Goal: Information Seeking & Learning: Learn about a topic

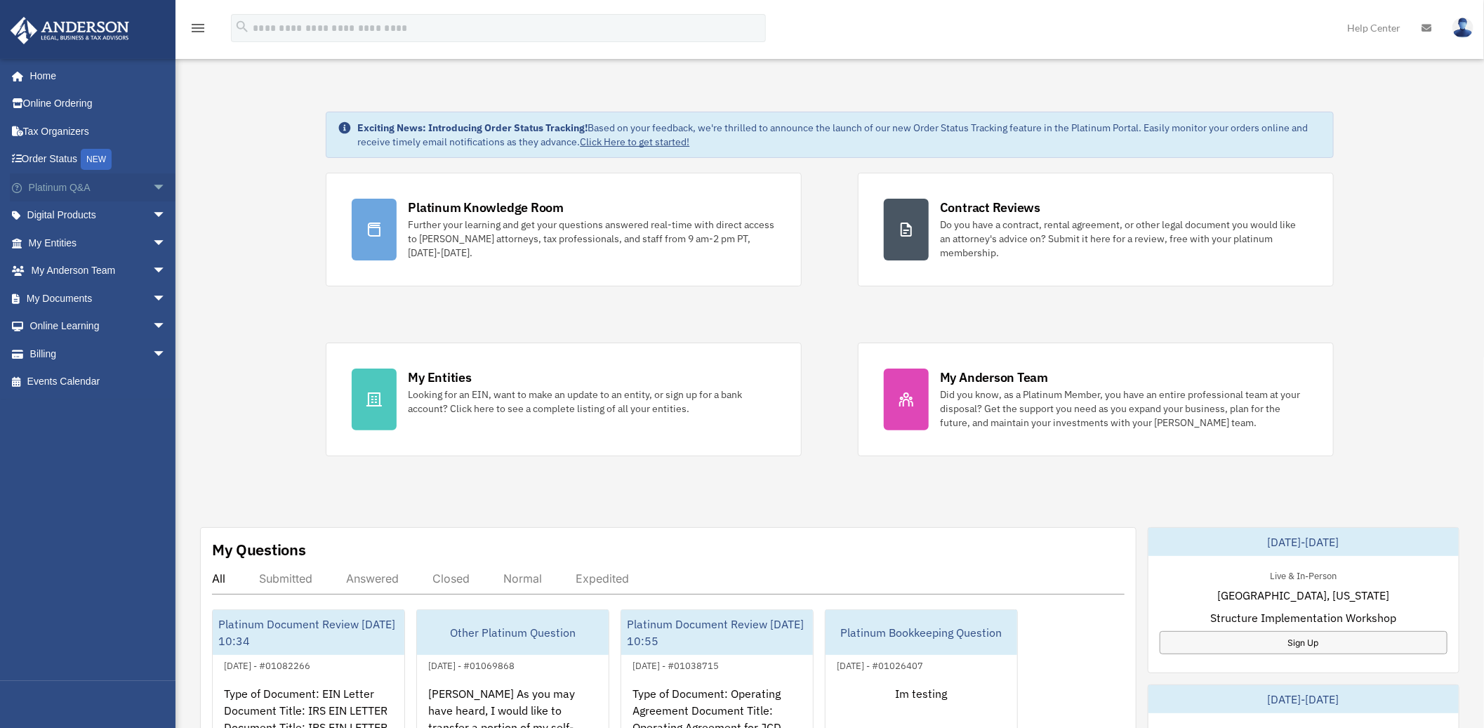
click at [152, 194] on span "arrow_drop_down" at bounding box center [166, 187] width 28 height 29
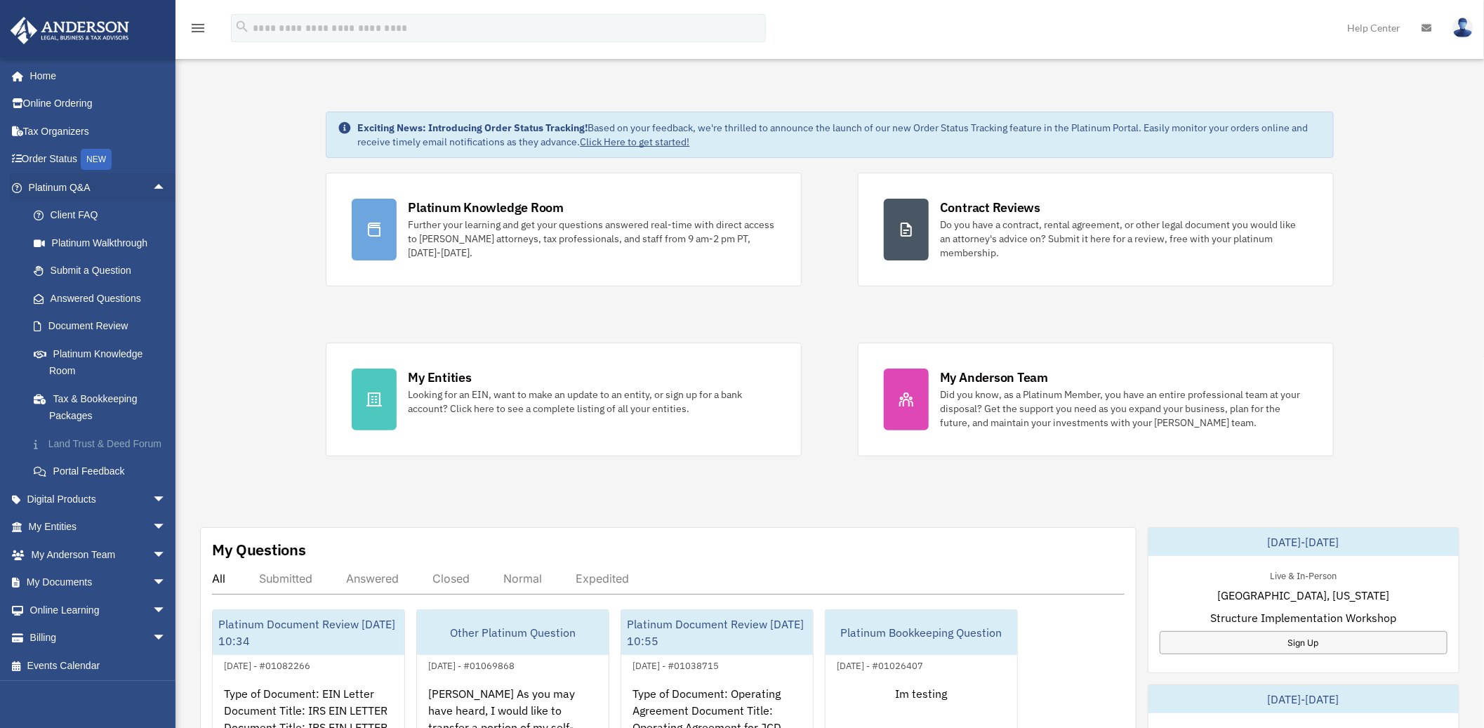
click at [63, 445] on link "Land Trust & Deed Forum" at bounding box center [104, 444] width 168 height 28
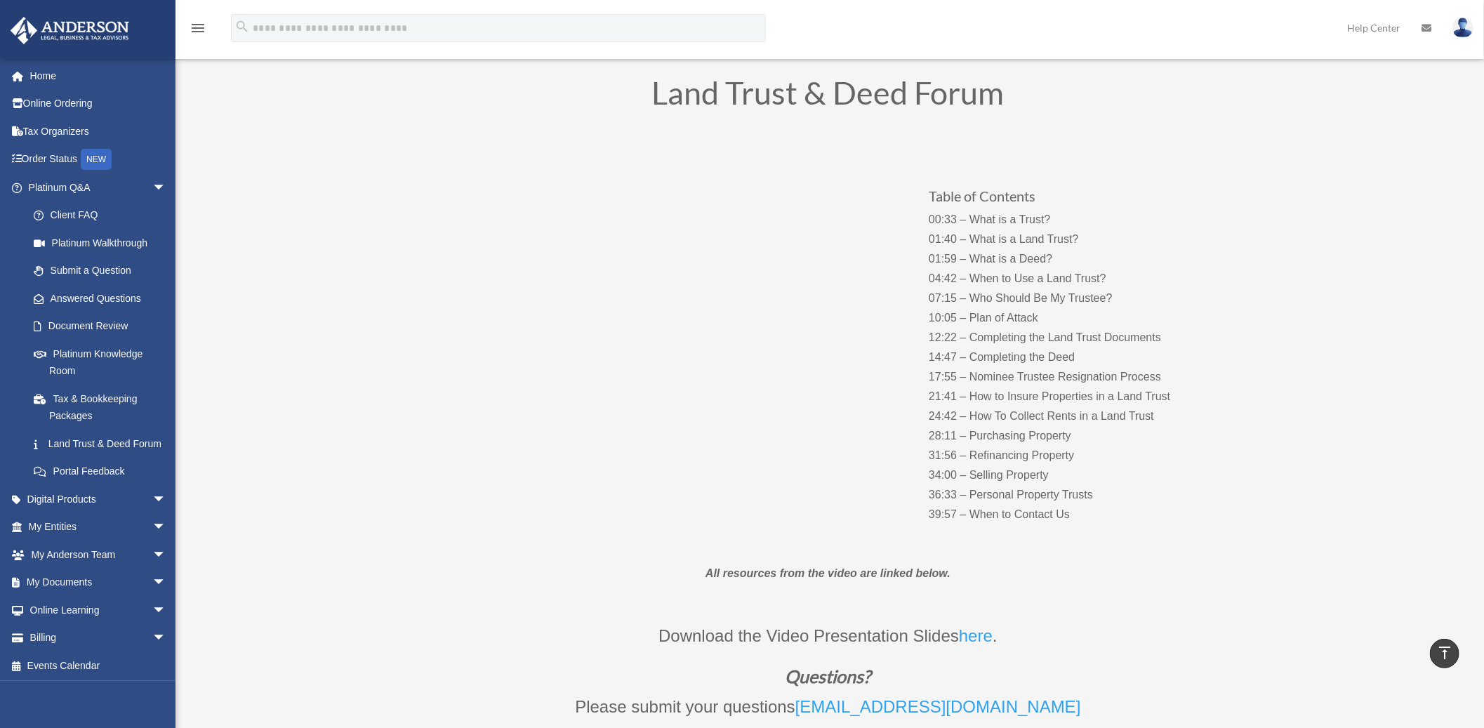
scroll to position [78, 0]
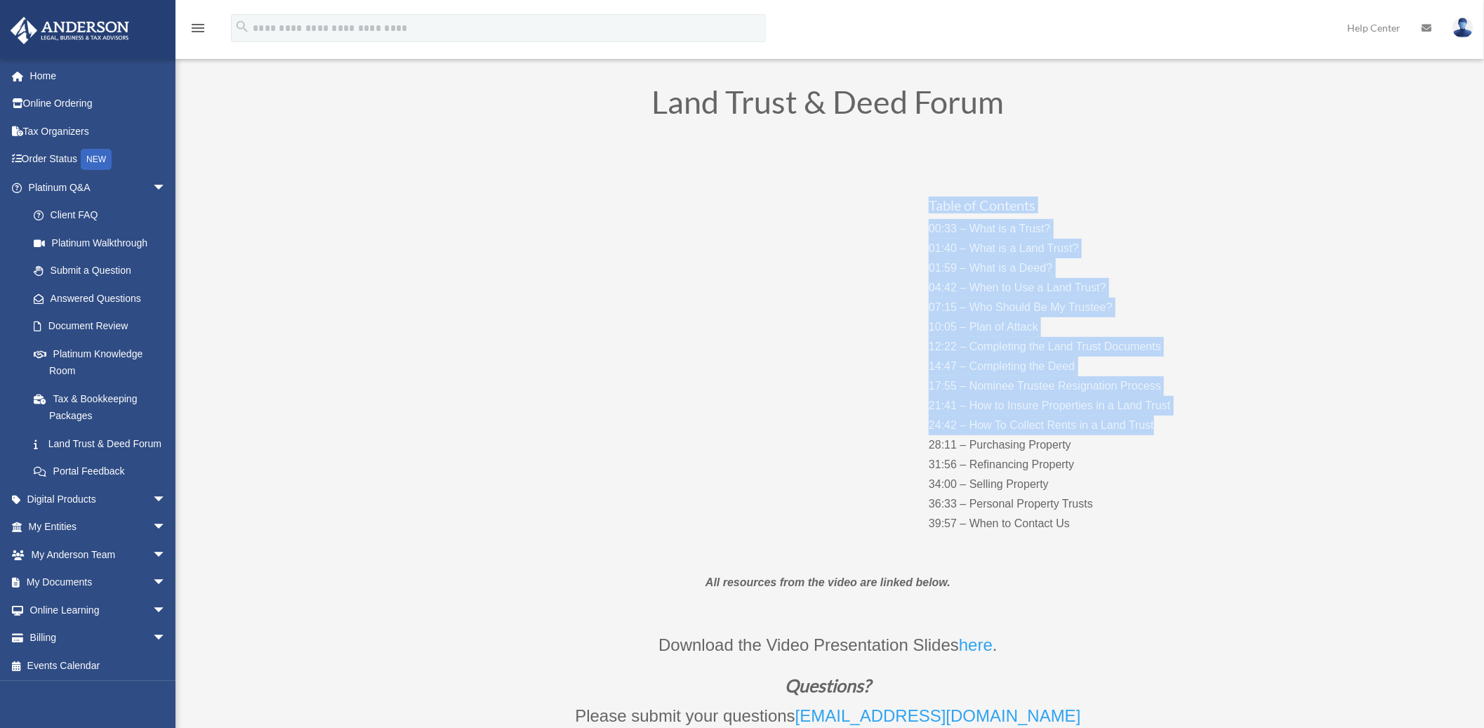
drag, startPoint x: 929, startPoint y: 204, endPoint x: 1191, endPoint y: 419, distance: 338.6
click at [1191, 419] on div "Table of Contents 00:33 – What is a Trust? 01:40 – What is a Land Trust? 01:59 …" at bounding box center [1067, 350] width 277 height 366
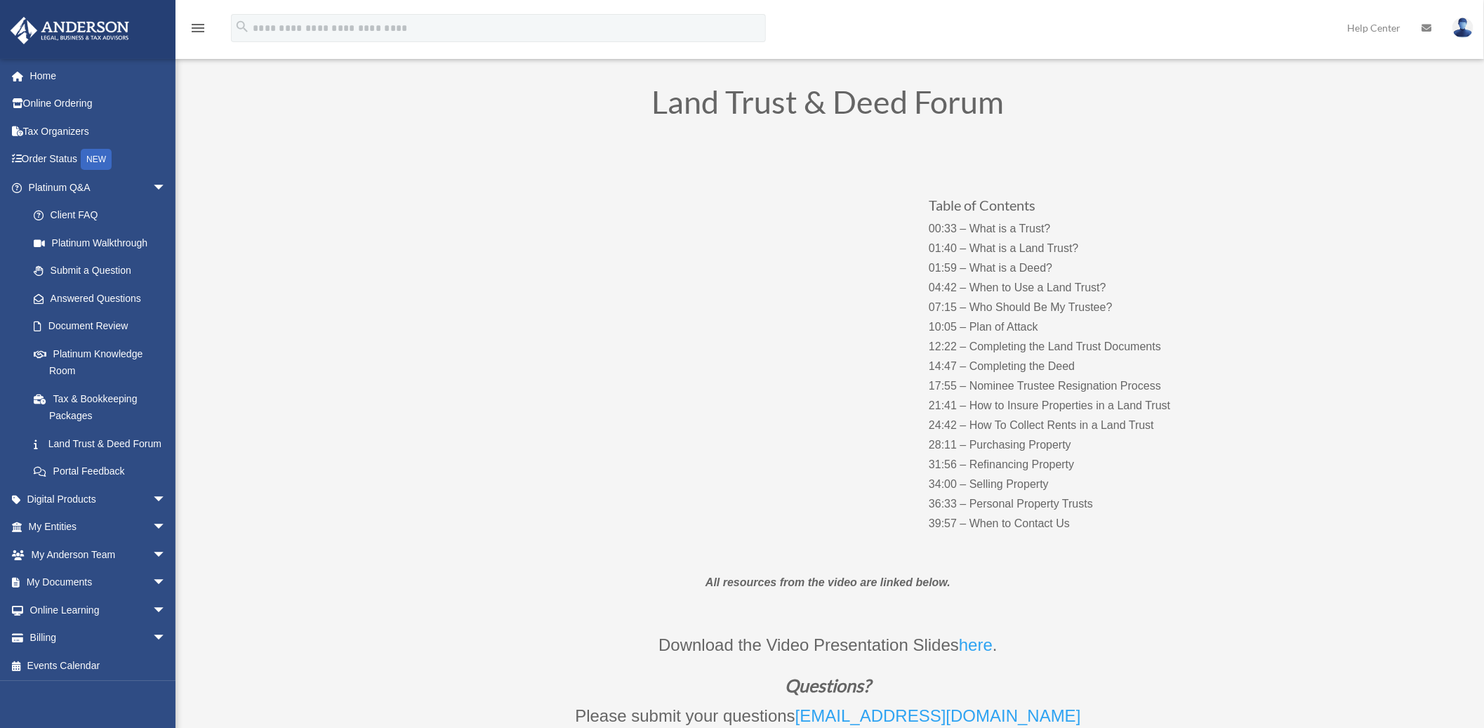
click at [1095, 445] on p "00:33 – What is a Trust? 01:40 – What is a Land Trust? 01:59 – What is a Deed? …" at bounding box center [1067, 376] width 277 height 314
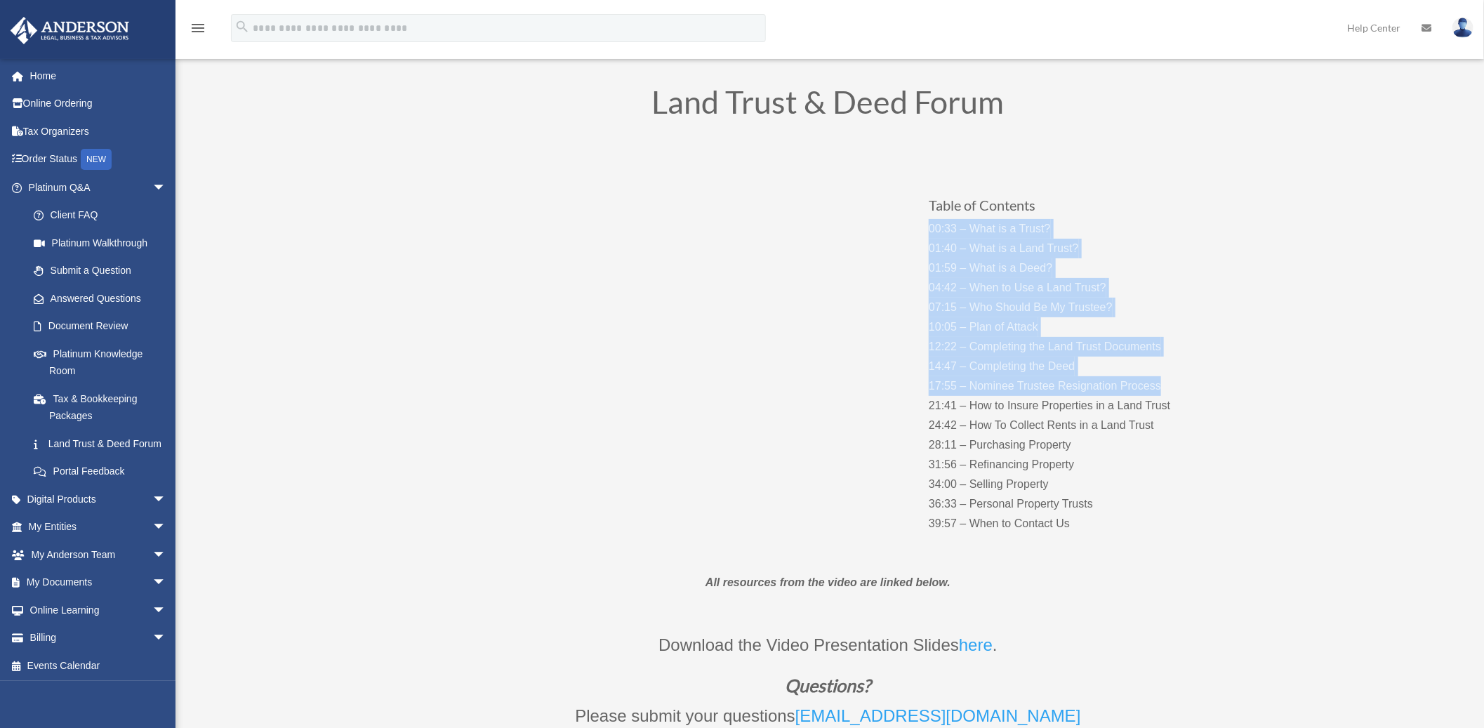
drag, startPoint x: 931, startPoint y: 226, endPoint x: 1183, endPoint y: 383, distance: 296.0
click at [1183, 383] on p "00:33 – What is a Trust? 01:40 – What is a Land Trust? 01:59 – What is a Deed? …" at bounding box center [1067, 376] width 277 height 314
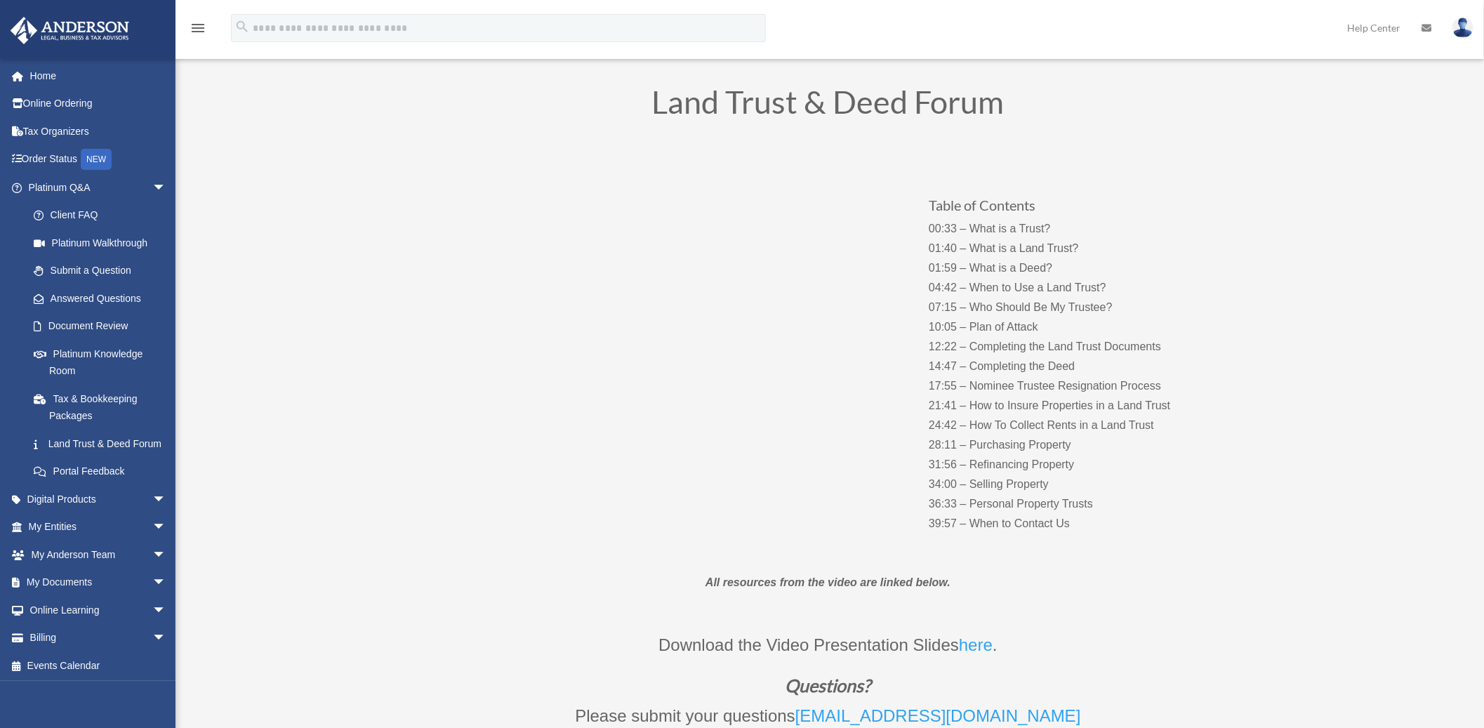
click at [928, 463] on div "Table of Contents 00:33 – What is a Trust? 01:40 – What is a Land Trust? 01:59 …" at bounding box center [828, 350] width 758 height 409
drag, startPoint x: 929, startPoint y: 463, endPoint x: 1085, endPoint y: 472, distance: 156.1
click at [1085, 472] on p "00:33 – What is a Trust? 01:40 – What is a Land Trust? 01:59 – What is a Deed? …" at bounding box center [1067, 376] width 277 height 314
click at [931, 474] on p "00:33 – What is a Trust? 01:40 – What is a Land Trust? 01:59 – What is a Deed? …" at bounding box center [1067, 376] width 277 height 314
drag, startPoint x: 930, startPoint y: 465, endPoint x: 1096, endPoint y: 490, distance: 168.3
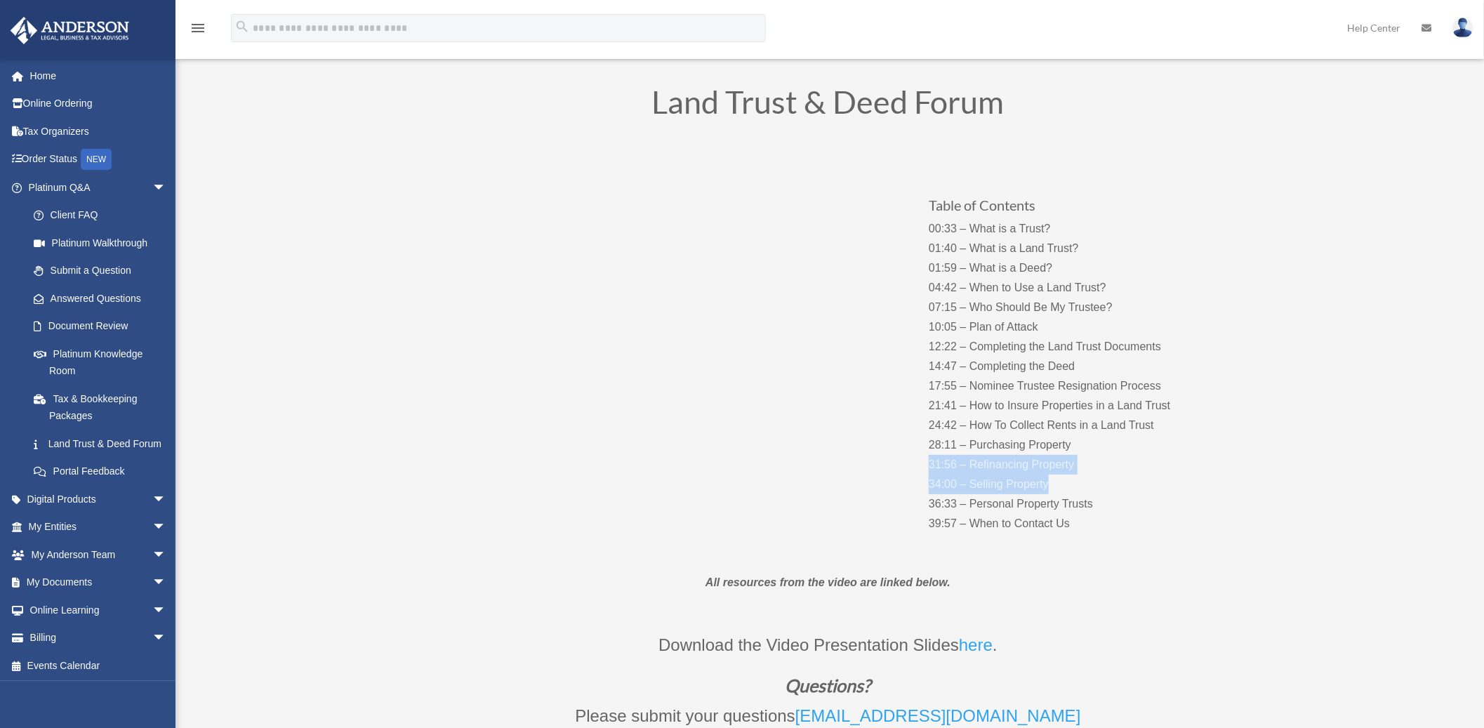
click at [1096, 490] on p "00:33 – What is a Trust? 01:40 – What is a Land Trust? 01:59 – What is a Deed? …" at bounding box center [1067, 376] width 277 height 314
